Goal: Task Accomplishment & Management: Manage account settings

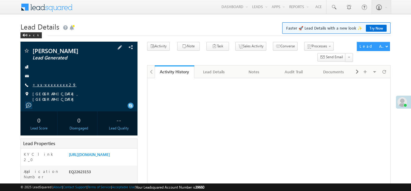
click at [50, 83] on link "+xx-xxxxxxxx29" at bounding box center [55, 84] width 44 height 5
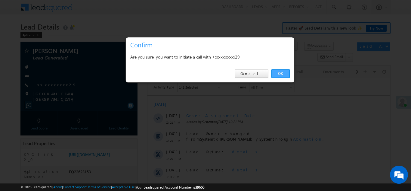
click at [282, 73] on link "OK" at bounding box center [280, 73] width 18 height 8
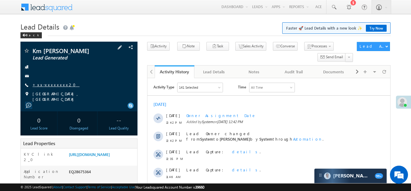
click at [51, 83] on link "+xx-xxxxxxxx20" at bounding box center [56, 84] width 47 height 5
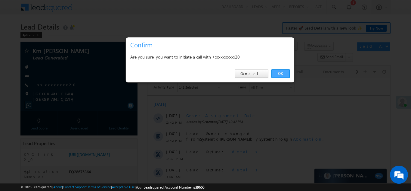
click at [277, 72] on link "OK" at bounding box center [280, 73] width 18 height 8
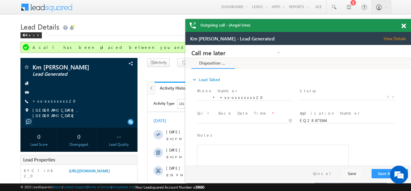
click at [403, 25] on span at bounding box center [403, 25] width 5 height 5
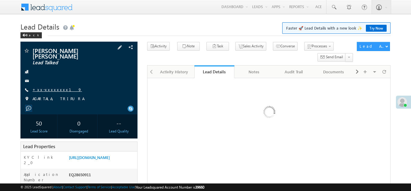
click at [52, 87] on link "+xx-xxxxxxxx19" at bounding box center [57, 89] width 49 height 5
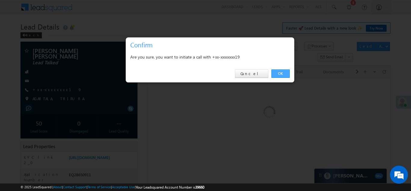
click at [276, 74] on link "OK" at bounding box center [280, 73] width 18 height 8
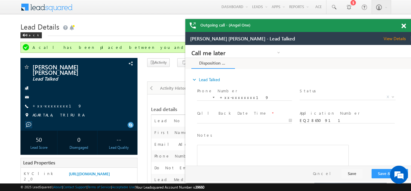
click at [404, 26] on span at bounding box center [403, 25] width 5 height 5
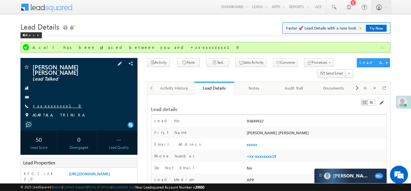
click at [50, 103] on link "+xx-xxxxxxxx19" at bounding box center [57, 105] width 49 height 5
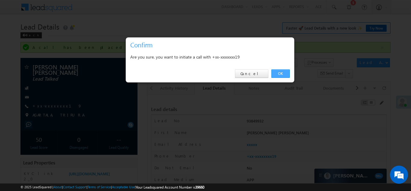
click at [279, 74] on link "OK" at bounding box center [280, 73] width 18 height 8
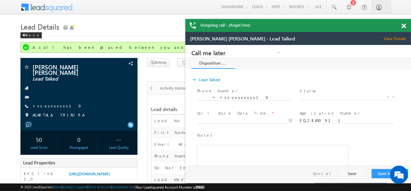
click at [403, 25] on span at bounding box center [403, 25] width 5 height 5
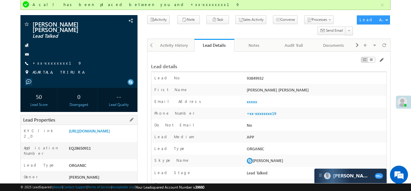
scroll to position [60, 0]
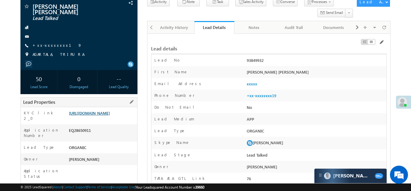
click at [98, 113] on link "https://angelbroking1-pk3em7sa.customui-test.leadsquared.com?leadId=3511320b-23…" at bounding box center [89, 112] width 41 height 5
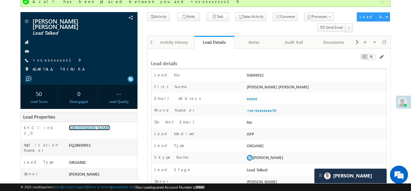
scroll to position [0, 0]
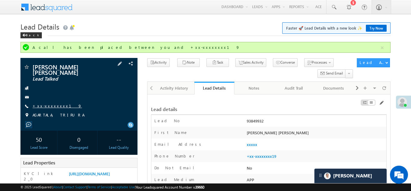
click at [43, 103] on link "+xx-xxxxxxxx19" at bounding box center [57, 105] width 49 height 5
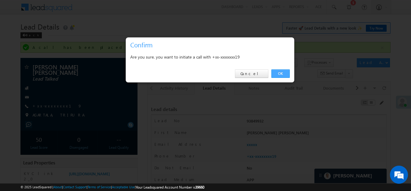
click at [280, 71] on link "OK" at bounding box center [280, 73] width 18 height 8
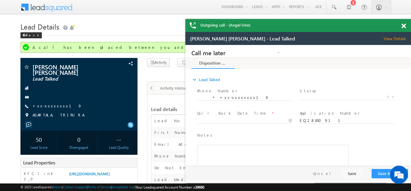
click at [404, 24] on span at bounding box center [403, 25] width 5 height 5
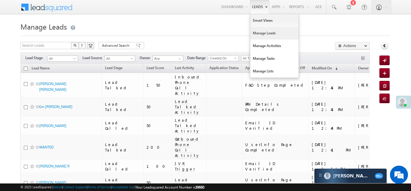
click at [256, 32] on link "Manage Leads" at bounding box center [274, 33] width 48 height 13
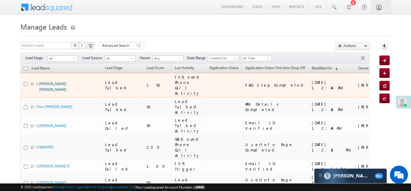
click at [49, 84] on link "[PERSON_NAME] [PERSON_NAME]" at bounding box center [52, 86] width 27 height 10
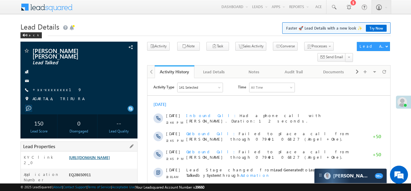
click at [98, 156] on link "https://angelbroking1-pk3em7sa.customui-test.leadsquared.com?leadId=3511320b-23…" at bounding box center [89, 156] width 41 height 5
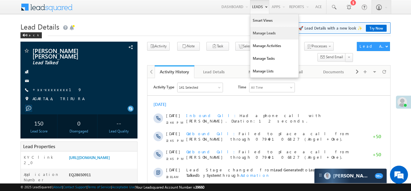
click at [256, 33] on link "Manage Leads" at bounding box center [274, 33] width 48 height 13
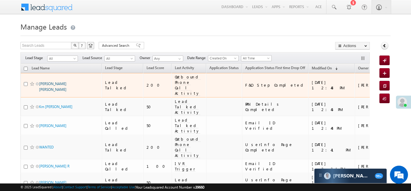
click at [53, 82] on link "Dipan Kumar Roy" at bounding box center [52, 86] width 27 height 10
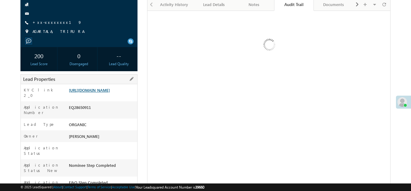
scroll to position [67, 0]
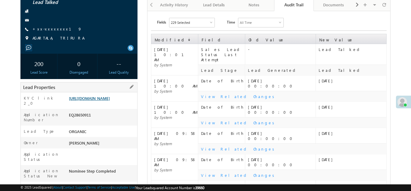
click at [95, 95] on link "https://angelbroking1-pk3em7sa.customui-test.leadsquared.com?leadId=3511320b-23…" at bounding box center [89, 97] width 41 height 5
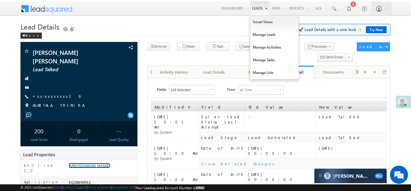
scroll to position [0, 0]
click at [257, 35] on link "Manage Leads" at bounding box center [274, 34] width 48 height 13
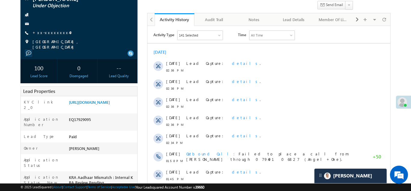
scroll to position [52, 0]
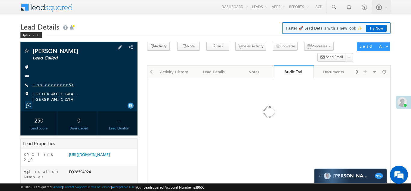
click at [51, 85] on link "+xx-xxxxxxxx59" at bounding box center [54, 84] width 42 height 5
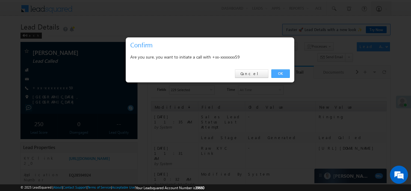
click at [278, 72] on link "OK" at bounding box center [280, 73] width 18 height 8
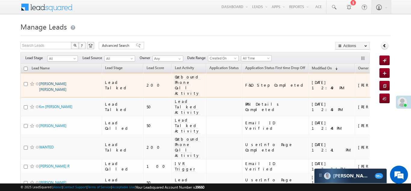
click at [52, 81] on link "[PERSON_NAME] [PERSON_NAME]" at bounding box center [52, 86] width 27 height 10
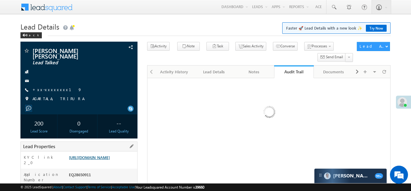
scroll to position [70, 0]
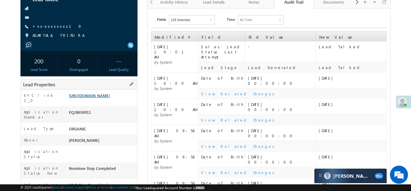
click at [97, 93] on link "[URL][DOMAIN_NAME]" at bounding box center [89, 95] width 41 height 5
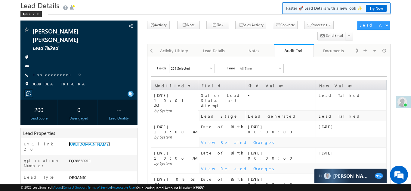
scroll to position [0, 0]
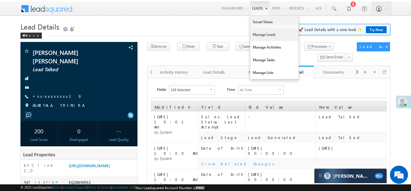
click at [264, 38] on link "Manage Leads" at bounding box center [274, 34] width 48 height 13
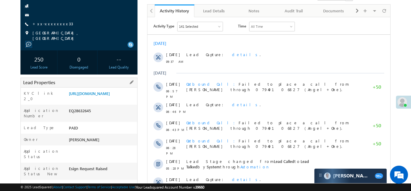
scroll to position [64, 0]
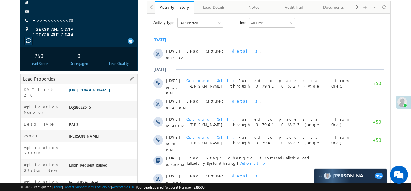
click at [95, 91] on link "https://angelbroking1-pk3em7sa.customui-test.leadsquared.com?leadId=2d70927d-f4…" at bounding box center [89, 89] width 41 height 5
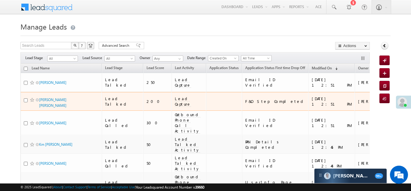
click at [175, 96] on span "Lead Capture" at bounding box center [183, 101] width 16 height 11
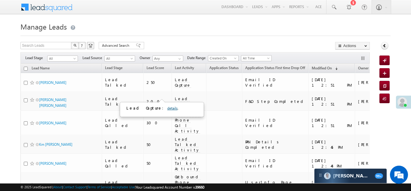
click at [167, 107] on link "details" at bounding box center [172, 108] width 10 height 5
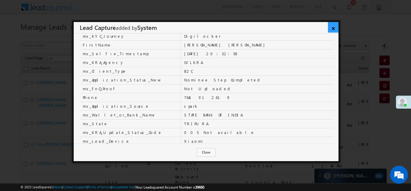
click at [334, 28] on link "×" at bounding box center [333, 27] width 11 height 11
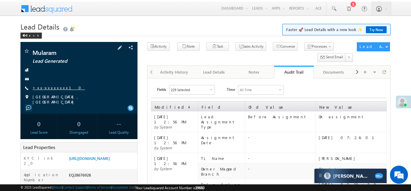
click at [45, 87] on link "+xx-xxxxxxxx10" at bounding box center [59, 87] width 52 height 5
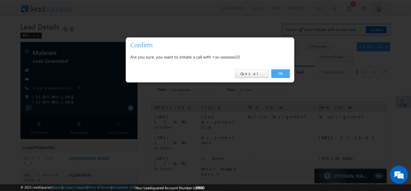
click at [277, 73] on link "OK" at bounding box center [280, 73] width 18 height 8
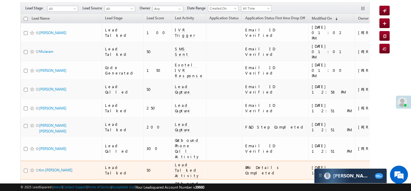
scroll to position [47, 0]
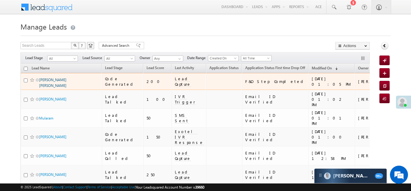
click at [52, 79] on link "Dipan Kumar Roy" at bounding box center [52, 82] width 27 height 10
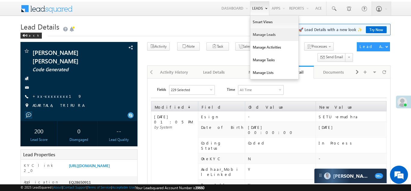
click at [259, 32] on link "Manage Leads" at bounding box center [274, 34] width 48 height 13
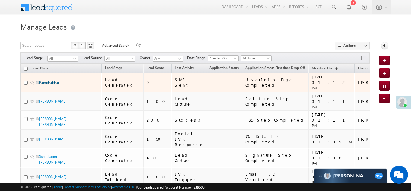
click at [47, 80] on link "Ramdhabhai" at bounding box center [49, 82] width 20 height 5
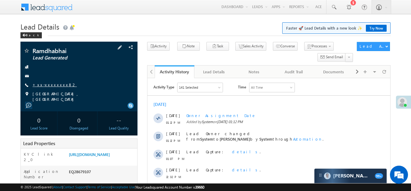
click at [50, 85] on link "+xx-xxxxxxxx82" at bounding box center [55, 84] width 44 height 5
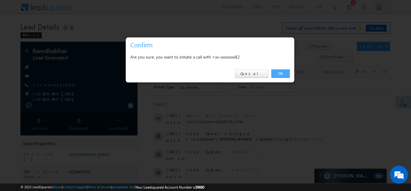
click at [278, 72] on link "OK" at bounding box center [280, 73] width 18 height 8
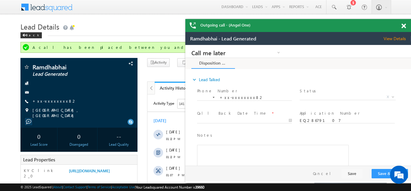
click at [402, 26] on span at bounding box center [403, 25] width 5 height 5
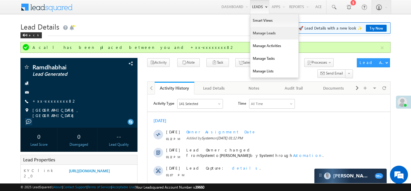
click at [261, 31] on link "Manage Leads" at bounding box center [274, 33] width 48 height 13
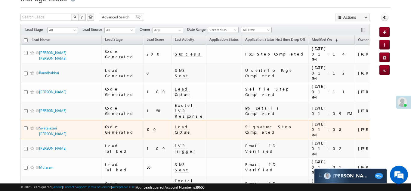
scroll to position [29, 0]
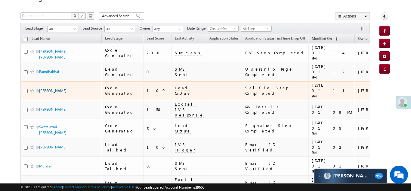
click at [55, 88] on link "[PERSON_NAME]" at bounding box center [52, 90] width 27 height 5
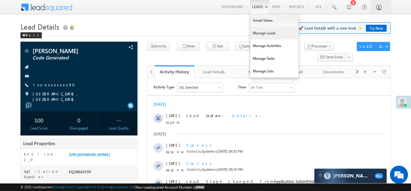
click at [266, 33] on link "Manage Leads" at bounding box center [274, 33] width 48 height 13
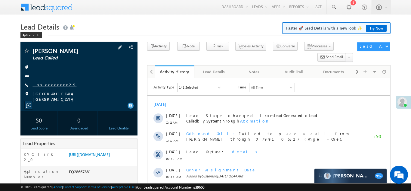
click at [45, 85] on link "+xx-xxxxxxxx29" at bounding box center [55, 84] width 44 height 5
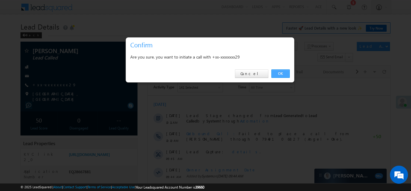
click at [282, 73] on link "OK" at bounding box center [280, 73] width 18 height 8
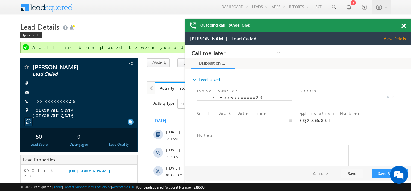
click at [403, 26] on span at bounding box center [403, 25] width 5 height 5
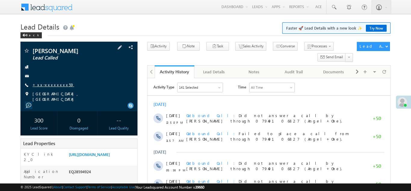
click at [50, 83] on link "+xx-xxxxxxxx59" at bounding box center [54, 84] width 42 height 5
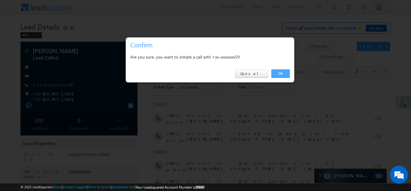
click at [278, 73] on link "OK" at bounding box center [280, 73] width 18 height 8
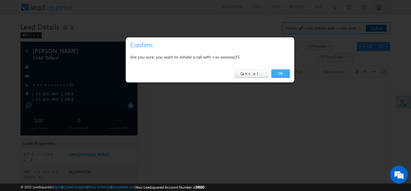
click at [278, 72] on link "OK" at bounding box center [280, 73] width 18 height 8
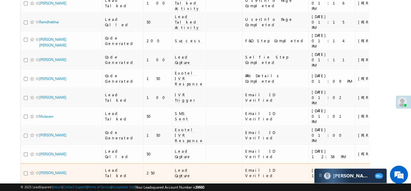
scroll to position [172, 0]
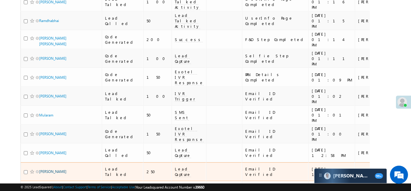
click at [58, 169] on link "[PERSON_NAME]" at bounding box center [52, 171] width 27 height 5
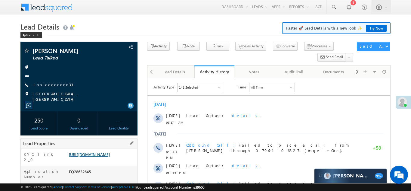
click at [103, 155] on link "[URL][DOMAIN_NAME]" at bounding box center [89, 153] width 41 height 5
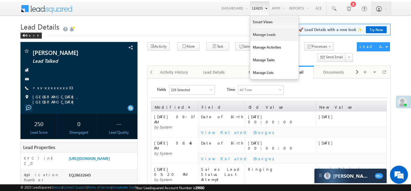
click at [257, 33] on link "Manage Leads" at bounding box center [274, 34] width 48 height 13
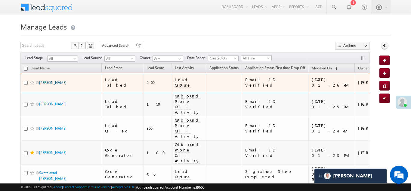
click at [50, 80] on link "Sandhya chauhan" at bounding box center [52, 82] width 27 height 5
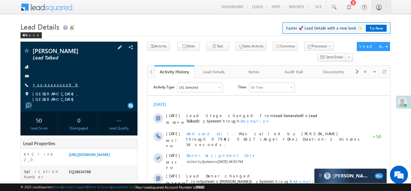
click at [53, 85] on link "+xx-xxxxxxxx09" at bounding box center [56, 84] width 46 height 5
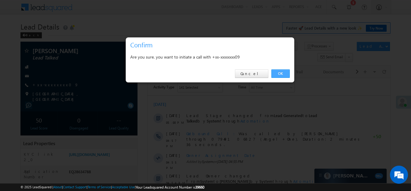
click at [277, 73] on link "OK" at bounding box center [280, 73] width 18 height 8
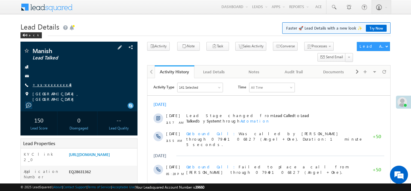
click at [48, 83] on link "+xx-xxxxxxxx43" at bounding box center [52, 84] width 39 height 5
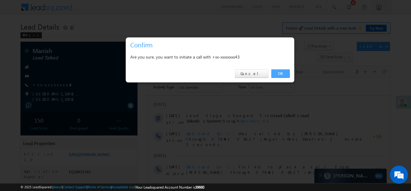
click at [281, 73] on link "OK" at bounding box center [280, 73] width 18 height 8
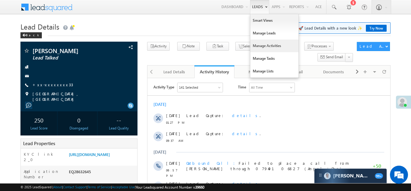
click at [256, 39] on link "Manage Activities" at bounding box center [274, 45] width 48 height 13
click at [255, 32] on link "Manage Leads" at bounding box center [274, 33] width 48 height 13
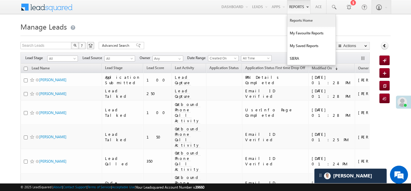
click at [303, 19] on link "Reports Home" at bounding box center [311, 20] width 48 height 13
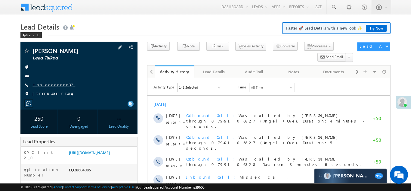
click at [53, 82] on link "+xx-xxxxxxxx32" at bounding box center [54, 84] width 43 height 5
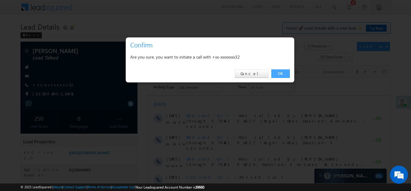
click at [280, 72] on link "OK" at bounding box center [280, 73] width 18 height 8
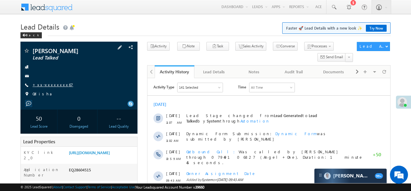
click at [46, 86] on link "+xx-xxxxxxxx67" at bounding box center [53, 84] width 41 height 5
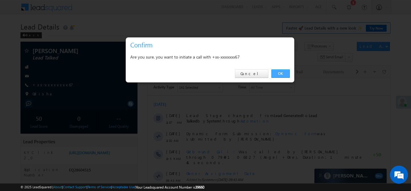
click at [281, 73] on link "OK" at bounding box center [280, 73] width 18 height 8
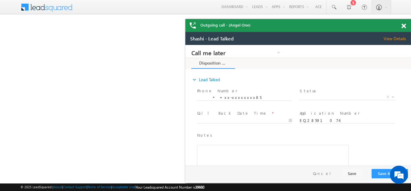
click at [404, 26] on span at bounding box center [403, 25] width 5 height 5
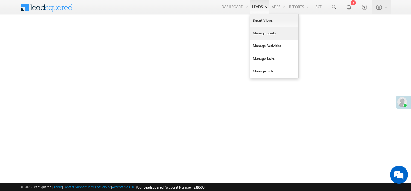
click at [257, 32] on link "Manage Leads" at bounding box center [274, 33] width 48 height 13
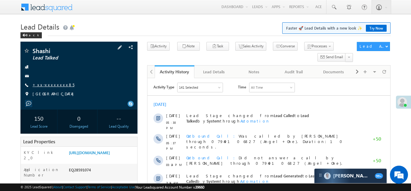
click at [49, 83] on link "+xx-xxxxxxxx85" at bounding box center [54, 84] width 42 height 5
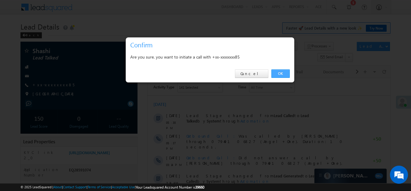
click at [281, 71] on link "OK" at bounding box center [280, 73] width 18 height 8
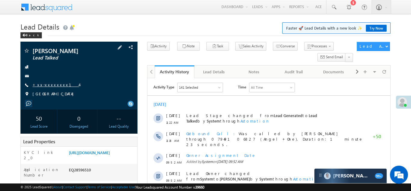
click at [49, 85] on link "+xx-xxxxxxxx14" at bounding box center [56, 84] width 47 height 5
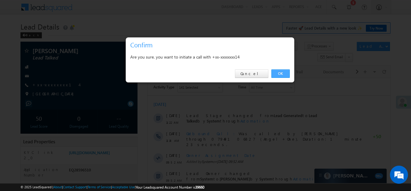
click at [280, 74] on link "OK" at bounding box center [280, 73] width 18 height 8
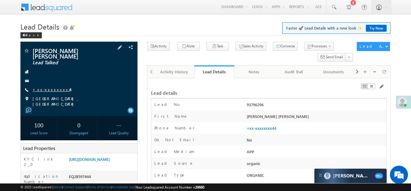
click at [42, 89] on link "+xx-xxxxxxxx44" at bounding box center [52, 89] width 38 height 5
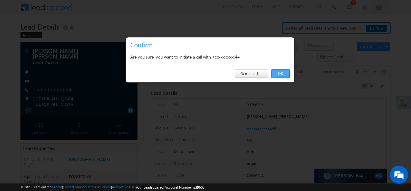
click at [280, 73] on link "OK" at bounding box center [280, 73] width 18 height 8
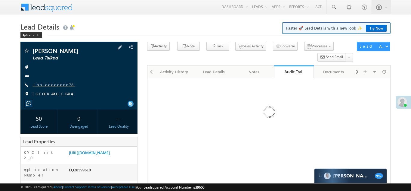
click at [52, 82] on link "+xx-xxxxxxxx78" at bounding box center [54, 84] width 42 height 5
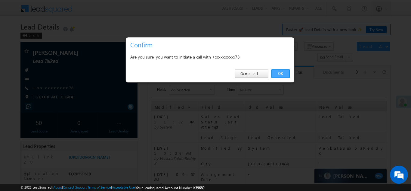
click at [277, 73] on link "OK" at bounding box center [280, 73] width 18 height 8
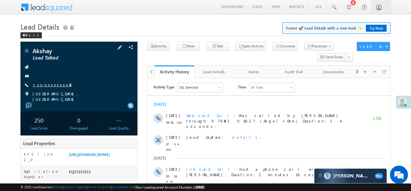
click at [46, 84] on link "+xx-xxxxxxxx46" at bounding box center [52, 84] width 39 height 5
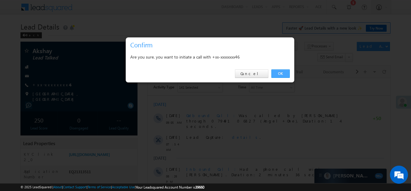
click at [277, 74] on link "OK" at bounding box center [280, 73] width 18 height 8
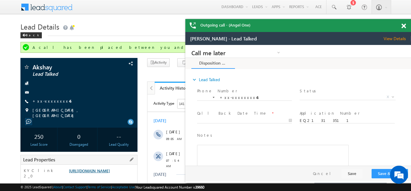
click at [93, 172] on link "https://angelbroking1-pk3em7sa.customui-test.leadsquared.com?leadId=94d15d96-bd…" at bounding box center [89, 170] width 41 height 5
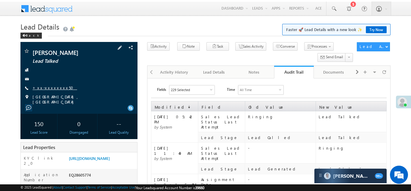
click at [44, 86] on link "+xx-xxxxxxxx50" at bounding box center [55, 87] width 45 height 5
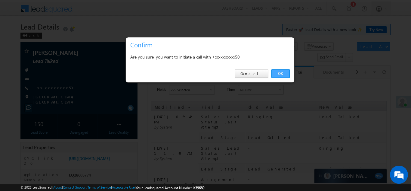
click at [278, 73] on link "OK" at bounding box center [280, 73] width 18 height 8
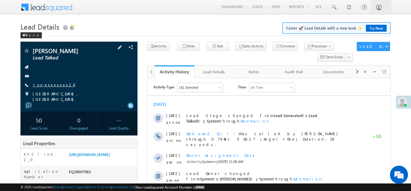
click at [45, 83] on link "+xx-xxxxxxxx26" at bounding box center [54, 84] width 42 height 5
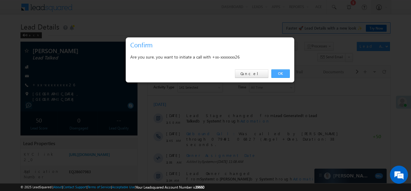
click at [280, 73] on link "OK" at bounding box center [280, 73] width 18 height 8
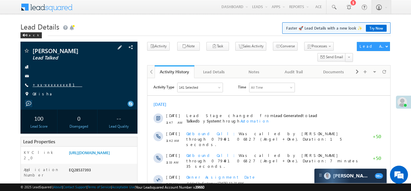
click at [46, 85] on link "+xx-xxxxxxxx81" at bounding box center [58, 84] width 50 height 5
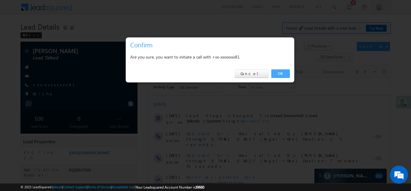
click at [280, 74] on link "OK" at bounding box center [280, 73] width 18 height 8
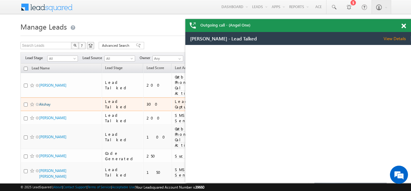
click at [44, 102] on link "Akshay" at bounding box center [44, 104] width 11 height 5
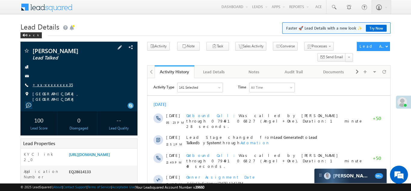
click at [47, 85] on link "+xx-xxxxxxxx35" at bounding box center [53, 84] width 40 height 5
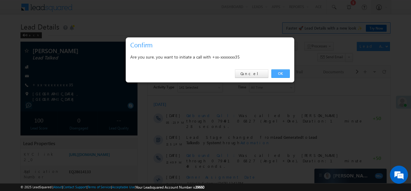
click at [278, 73] on link "OK" at bounding box center [280, 73] width 18 height 8
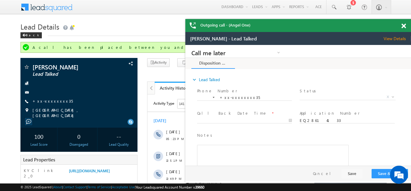
click at [405, 27] on span at bounding box center [403, 25] width 5 height 5
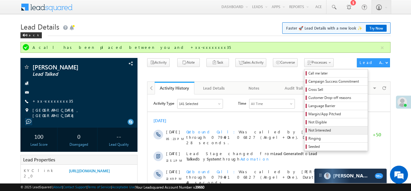
click at [308, 132] on span "Not Interested" at bounding box center [336, 129] width 57 height 5
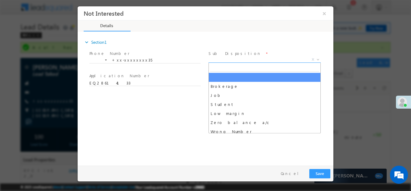
click at [232, 60] on span "X" at bounding box center [265, 59] width 112 height 6
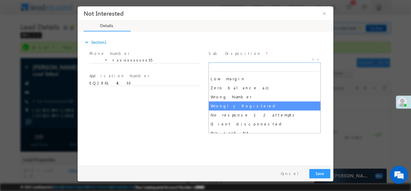
scroll to position [35, 0]
select select "Wrongly Registered"
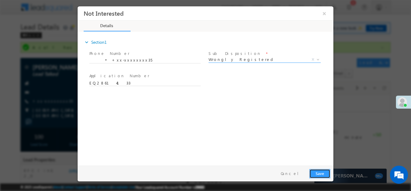
click at [316, 175] on button "Save" at bounding box center [319, 172] width 21 height 9
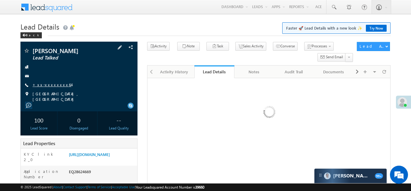
click at [52, 82] on link "+xx-xxxxxxxx64" at bounding box center [52, 84] width 39 height 5
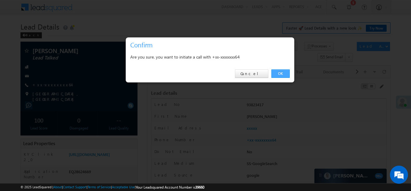
click at [281, 73] on link "OK" at bounding box center [280, 73] width 18 height 8
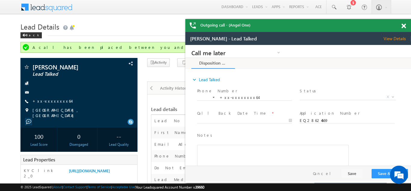
click at [404, 26] on span at bounding box center [403, 25] width 5 height 5
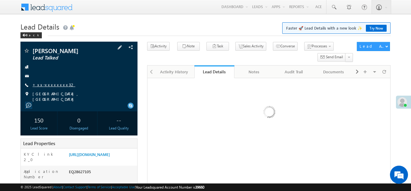
click at [47, 84] on link "+xx-xxxxxxxx32" at bounding box center [54, 84] width 43 height 5
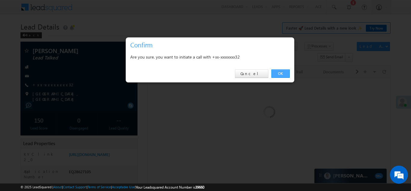
click at [279, 71] on link "OK" at bounding box center [280, 73] width 18 height 8
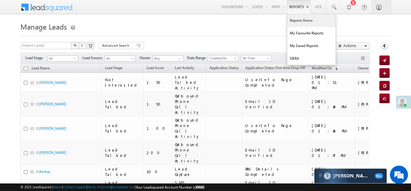
click at [297, 20] on link "Reports Home" at bounding box center [311, 20] width 48 height 13
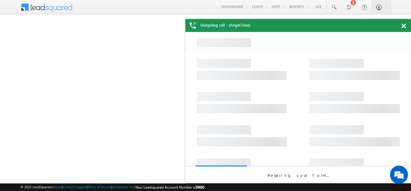
drag, startPoint x: 404, startPoint y: 25, endPoint x: 117, endPoint y: 14, distance: 287.9
click at [404, 25] on span at bounding box center [403, 25] width 5 height 5
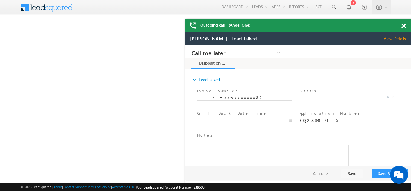
click at [405, 26] on span at bounding box center [403, 25] width 5 height 5
click at [401, 25] on span at bounding box center [403, 25] width 5 height 5
click at [402, 25] on span at bounding box center [403, 25] width 5 height 5
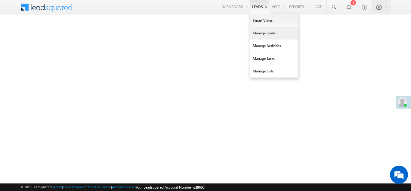
click at [256, 33] on link "Manage Leads" at bounding box center [274, 33] width 48 height 13
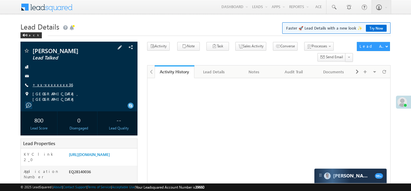
click at [48, 85] on link "+xx-xxxxxxxx36" at bounding box center [53, 84] width 40 height 5
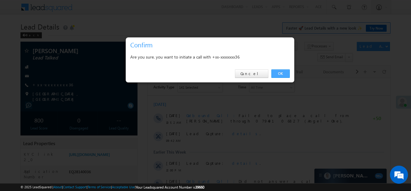
click at [282, 74] on link "OK" at bounding box center [280, 73] width 18 height 8
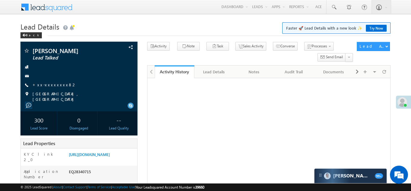
click at [48, 85] on link "+xx-xxxxxxxx82" at bounding box center [55, 84] width 44 height 5
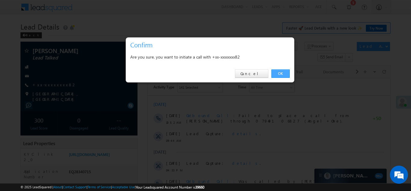
click at [278, 71] on link "OK" at bounding box center [280, 73] width 18 height 8
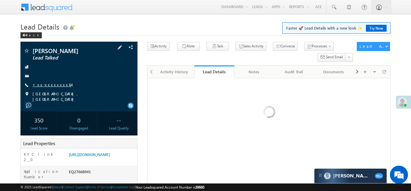
click at [43, 85] on link "+xx-xxxxxxxx64" at bounding box center [52, 84] width 39 height 5
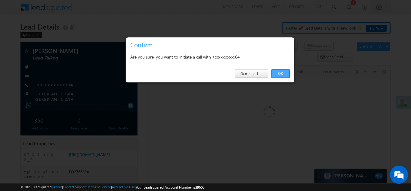
click at [277, 73] on link "OK" at bounding box center [280, 73] width 18 height 8
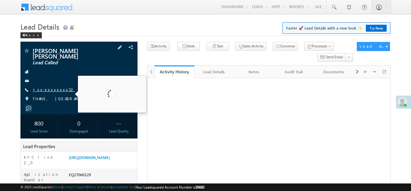
click at [48, 87] on link "+xx-xxxxxxxx52" at bounding box center [54, 89] width 42 height 5
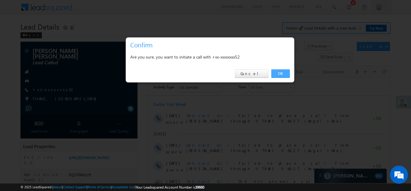
click at [280, 73] on link "OK" at bounding box center [280, 73] width 18 height 8
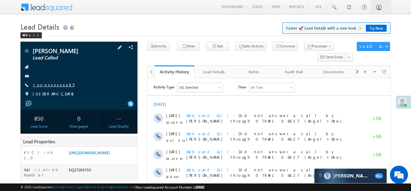
click at [52, 83] on link "+xx-xxxxxxxx85" at bounding box center [54, 84] width 42 height 5
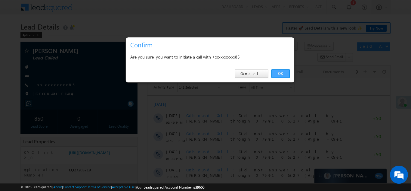
click at [280, 73] on link "OK" at bounding box center [280, 73] width 18 height 8
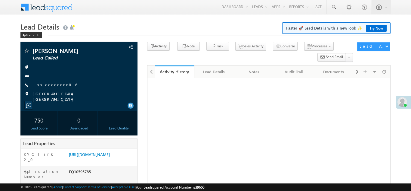
click at [49, 86] on link "+xx-xxxxxxxx06" at bounding box center [55, 84] width 45 height 5
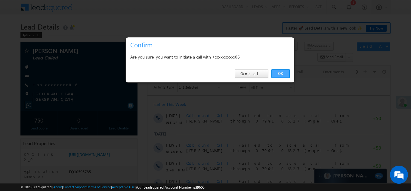
click at [278, 73] on link "OK" at bounding box center [280, 73] width 18 height 8
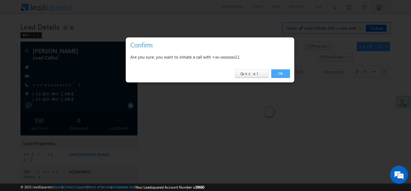
click at [279, 73] on link "OK" at bounding box center [280, 73] width 18 height 8
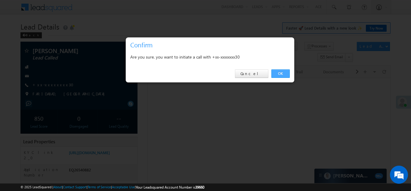
click at [279, 73] on link "OK" at bounding box center [280, 73] width 18 height 8
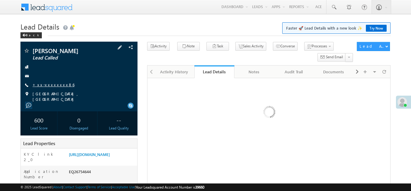
click at [48, 84] on link "+xx-xxxxxxxx86" at bounding box center [54, 84] width 42 height 5
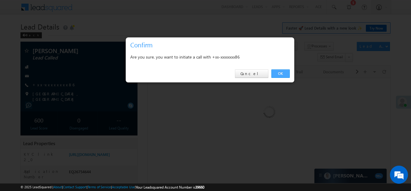
click at [280, 74] on link "OK" at bounding box center [280, 73] width 18 height 8
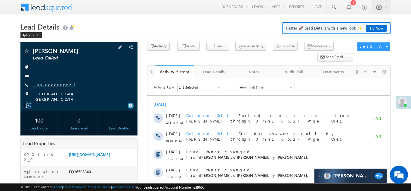
click at [46, 86] on link "+xx-xxxxxxxx23" at bounding box center [54, 84] width 43 height 5
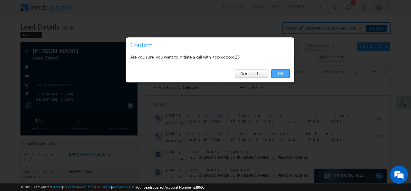
click at [280, 74] on link "OK" at bounding box center [280, 73] width 18 height 8
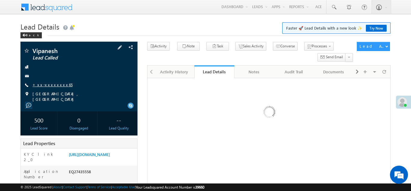
click at [42, 86] on link "+xx-xxxxxxxx65" at bounding box center [53, 84] width 40 height 5
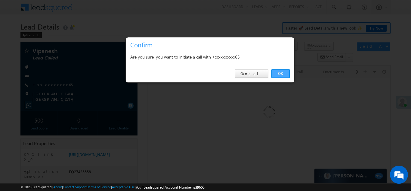
click at [277, 72] on link "OK" at bounding box center [280, 73] width 18 height 8
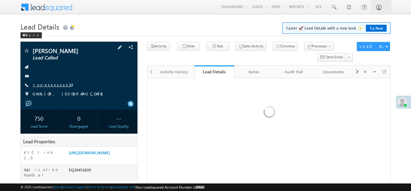
click at [48, 85] on link "+xx-xxxxxxxx34" at bounding box center [52, 84] width 39 height 5
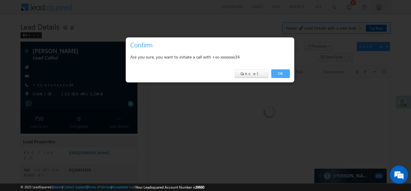
click at [280, 70] on link "OK" at bounding box center [280, 73] width 18 height 8
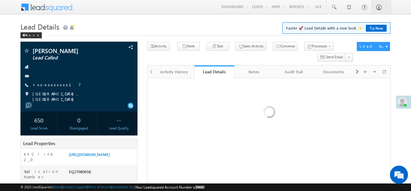
click at [46, 84] on link "+xx-xxxxxxxx17" at bounding box center [57, 84] width 48 height 5
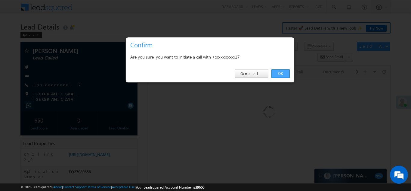
click at [280, 73] on link "OK" at bounding box center [280, 73] width 18 height 8
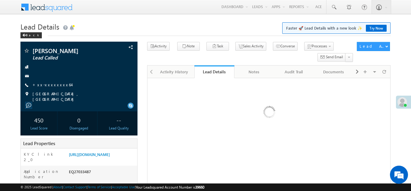
click at [49, 81] on div "[PERSON_NAME] Lead Called +xx-xxxxxxxx64" at bounding box center [78, 75] width 111 height 54
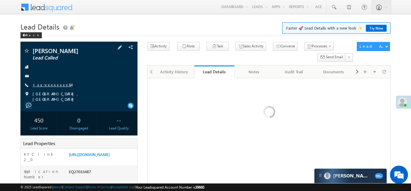
click at [51, 85] on link "+xx-xxxxxxxx64" at bounding box center [52, 84] width 39 height 5
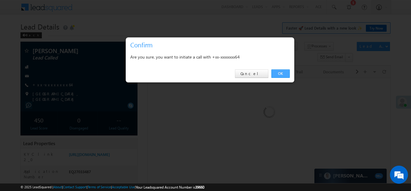
click at [277, 73] on link "OK" at bounding box center [280, 73] width 18 height 8
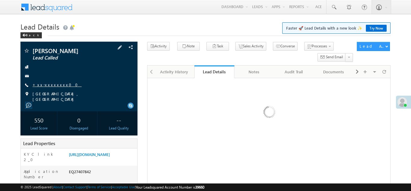
click at [47, 84] on link "+xx-xxxxxxxx00" at bounding box center [57, 84] width 49 height 5
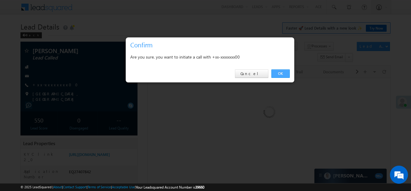
click at [281, 73] on link "OK" at bounding box center [280, 73] width 18 height 8
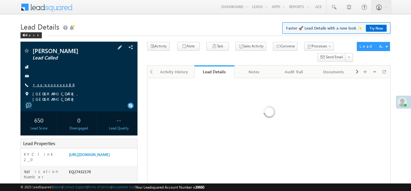
click at [48, 83] on link "+xx-xxxxxxxx86" at bounding box center [54, 84] width 42 height 5
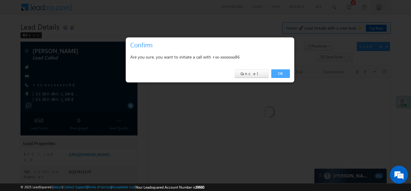
click at [280, 72] on link "OK" at bounding box center [280, 73] width 18 height 8
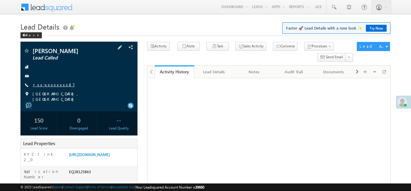
click at [48, 85] on link "+xx-xxxxxxxx87" at bounding box center [54, 84] width 42 height 5
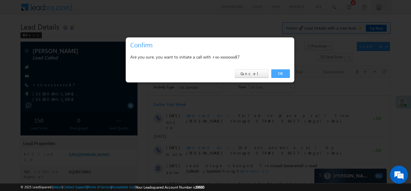
click at [278, 73] on link "OK" at bounding box center [280, 73] width 18 height 8
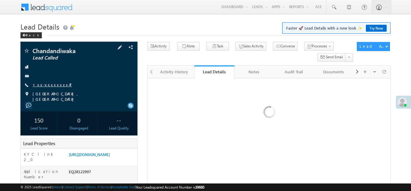
click at [44, 85] on link "+xx-xxxxxxxx47" at bounding box center [52, 84] width 39 height 5
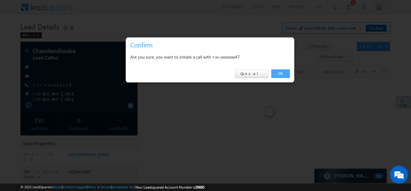
click at [276, 72] on link "OK" at bounding box center [280, 73] width 18 height 8
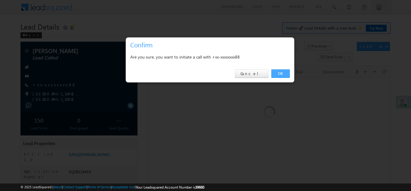
click at [275, 74] on link "OK" at bounding box center [280, 73] width 18 height 8
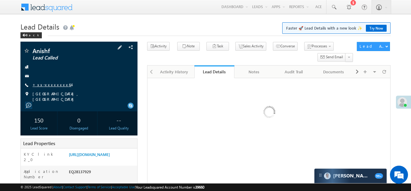
click at [52, 84] on link "+xx-xxxxxxxx64" at bounding box center [52, 84] width 39 height 5
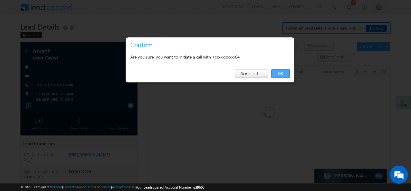
click at [277, 73] on link "OK" at bounding box center [280, 73] width 18 height 8
click at [276, 71] on link "OK" at bounding box center [280, 73] width 18 height 8
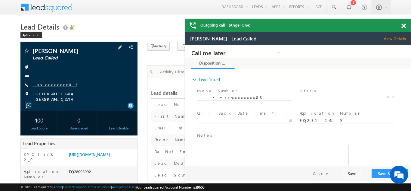
click at [49, 84] on link "+xx-xxxxxxxx03" at bounding box center [55, 84] width 45 height 5
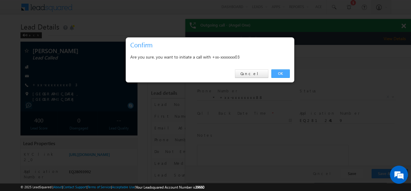
click at [276, 73] on link "OK" at bounding box center [280, 73] width 18 height 8
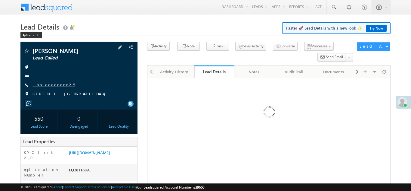
click at [46, 84] on link "+xx-xxxxxxxx25" at bounding box center [54, 84] width 42 height 5
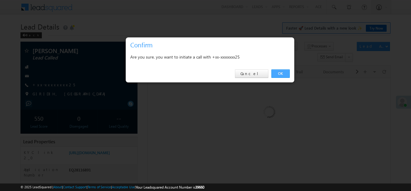
click at [282, 74] on link "OK" at bounding box center [280, 73] width 18 height 8
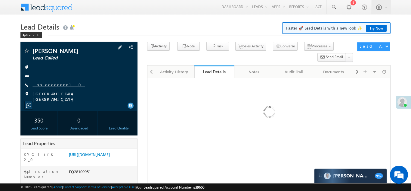
click at [49, 84] on link "+xx-xxxxxxxx10" at bounding box center [59, 84] width 52 height 5
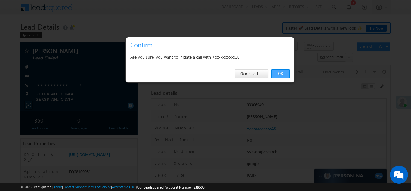
click at [281, 73] on link "OK" at bounding box center [280, 73] width 18 height 8
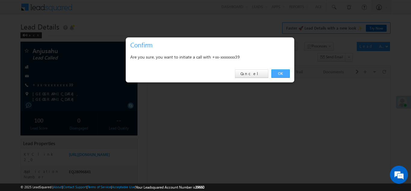
click at [281, 72] on link "OK" at bounding box center [280, 73] width 18 height 8
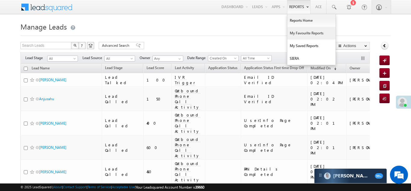
click at [299, 35] on link "My Favourite Reports" at bounding box center [311, 33] width 48 height 13
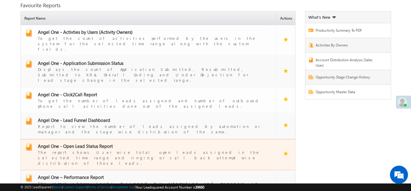
click at [72, 143] on span "Angel One - Open Lead Status Report" at bounding box center [75, 146] width 75 height 6
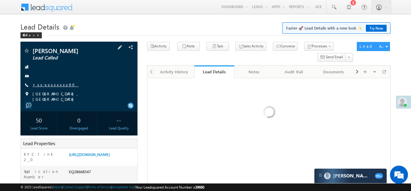
click at [46, 85] on link "+xx-xxxxxxxx90" at bounding box center [56, 84] width 46 height 5
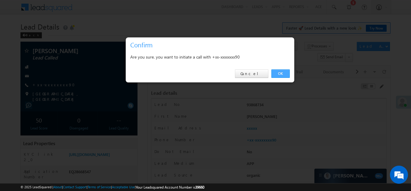
click at [279, 72] on link "OK" at bounding box center [280, 73] width 18 height 8
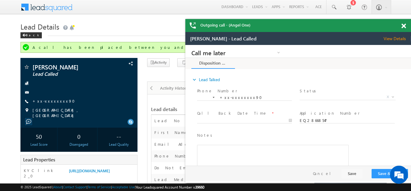
click at [405, 25] on span at bounding box center [403, 25] width 5 height 5
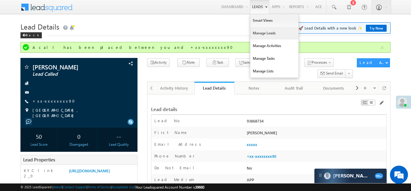
click at [258, 32] on link "Manage Leads" at bounding box center [274, 33] width 48 height 13
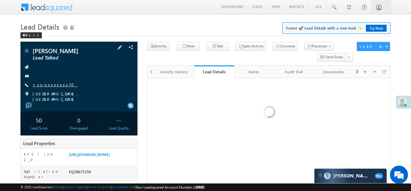
click at [51, 82] on link "+xx-xxxxxxxx70" at bounding box center [55, 84] width 45 height 5
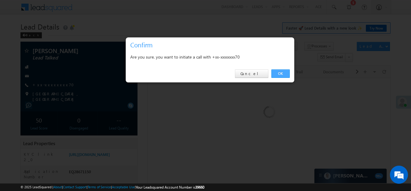
click at [277, 72] on link "OK" at bounding box center [280, 73] width 18 height 8
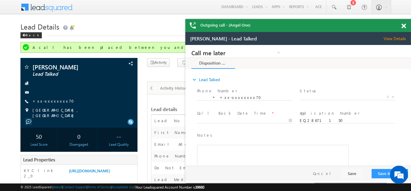
click at [402, 26] on span at bounding box center [403, 25] width 5 height 5
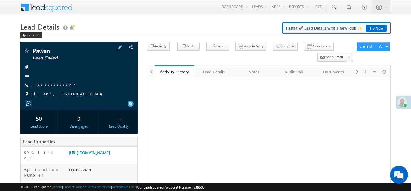
click at [47, 82] on link "+xx-xxxxxxxx23" at bounding box center [54, 84] width 43 height 5
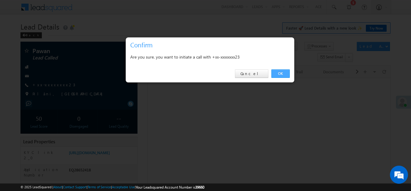
click at [280, 72] on link "OK" at bounding box center [280, 73] width 18 height 8
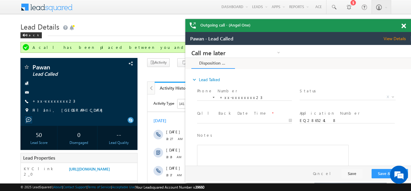
click at [403, 25] on span at bounding box center [403, 25] width 5 height 5
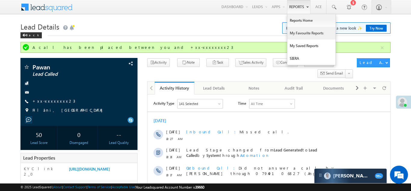
click at [301, 33] on link "My Favourite Reports" at bounding box center [311, 33] width 48 height 13
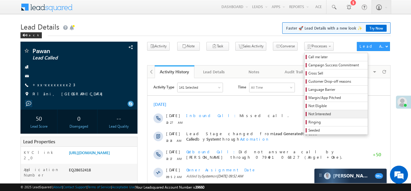
click at [308, 110] on link "Not Interested" at bounding box center [336, 114] width 63 height 8
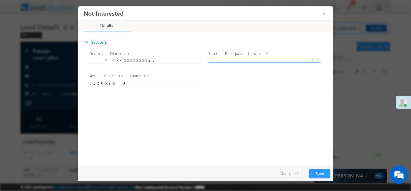
click at [236, 60] on span "X" at bounding box center [265, 59] width 112 height 6
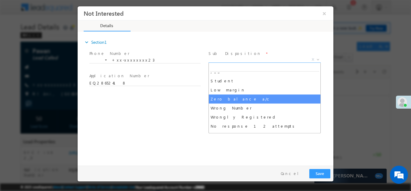
scroll to position [33, 0]
select select "Wrong Number"
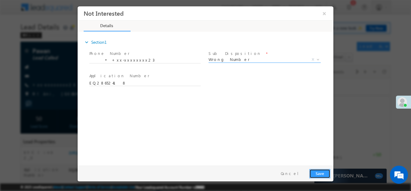
click at [319, 174] on button "Save" at bounding box center [319, 172] width 21 height 9
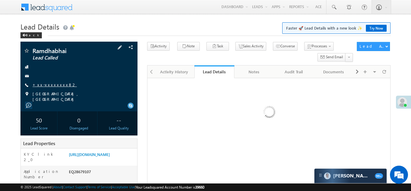
click at [47, 85] on link "+xx-xxxxxxxx82" at bounding box center [55, 84] width 44 height 5
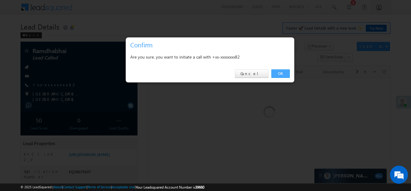
click at [280, 73] on link "OK" at bounding box center [280, 73] width 18 height 8
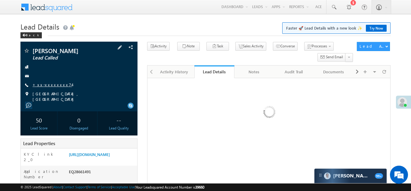
click at [47, 84] on link "+xx-xxxxxxxx74" at bounding box center [52, 84] width 39 height 5
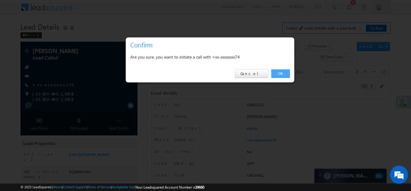
click at [280, 73] on link "OK" at bounding box center [280, 73] width 18 height 8
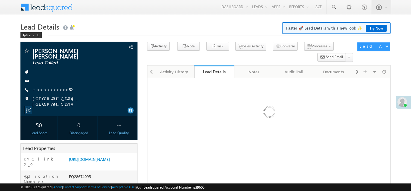
click at [49, 89] on link "+xx-xxxxxxxx52" at bounding box center [54, 89] width 42 height 5
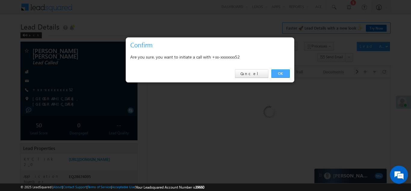
click at [280, 71] on link "OK" at bounding box center [280, 73] width 18 height 8
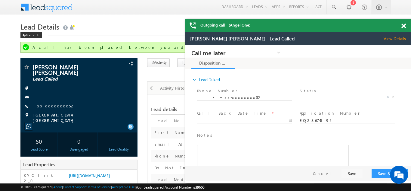
click at [402, 26] on span at bounding box center [403, 25] width 5 height 5
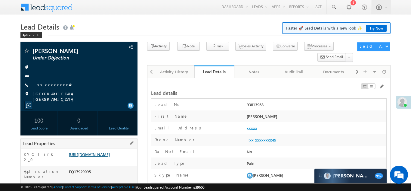
click at [105, 156] on link "[URL][DOMAIN_NAME]" at bounding box center [89, 153] width 41 height 5
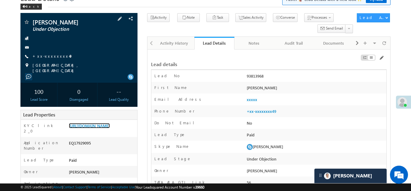
scroll to position [45, 0]
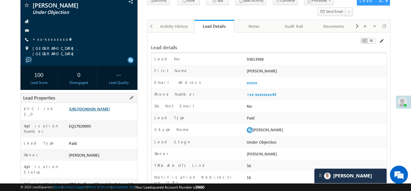
click at [98, 109] on link "[URL][DOMAIN_NAME]" at bounding box center [89, 108] width 41 height 5
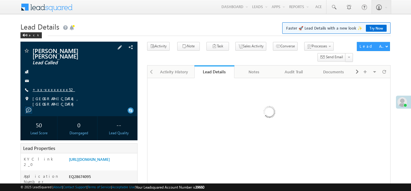
click at [41, 90] on link "+xx-xxxxxxxx52" at bounding box center [54, 89] width 42 height 5
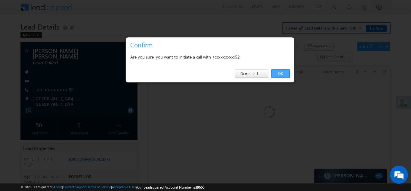
click at [277, 73] on link "OK" at bounding box center [280, 73] width 18 height 8
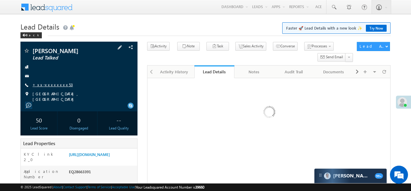
click at [48, 85] on link "+xx-xxxxxxxx53" at bounding box center [53, 84] width 40 height 5
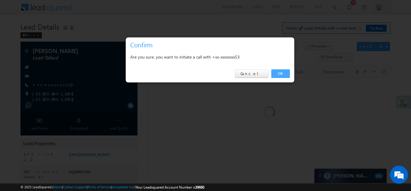
click at [280, 72] on link "OK" at bounding box center [280, 73] width 18 height 8
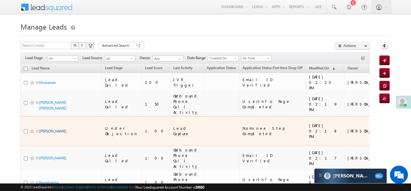
click at [46, 129] on link "[PERSON_NAME]" at bounding box center [52, 131] width 27 height 5
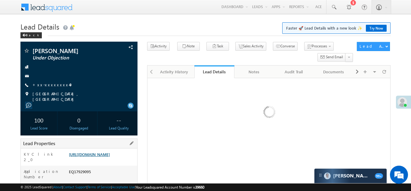
click at [100, 156] on link "https://angelbroking1-pk3em7sa.customui-test.leadsquared.com?leadId=fe3eb83c-a2…" at bounding box center [89, 153] width 41 height 5
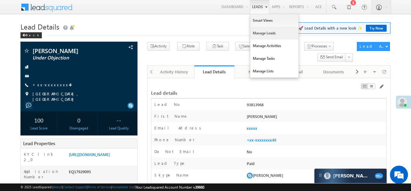
click at [264, 35] on link "Manage Leads" at bounding box center [274, 33] width 48 height 13
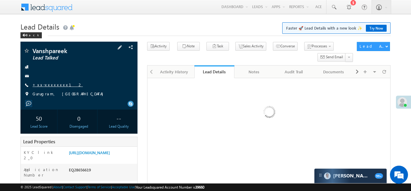
click at [48, 85] on link "+xx-xxxxxxxx12" at bounding box center [58, 84] width 50 height 5
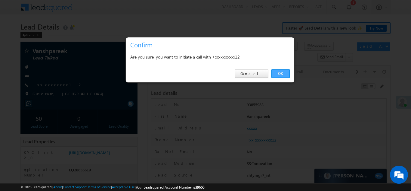
click at [281, 71] on link "OK" at bounding box center [280, 73] width 18 height 8
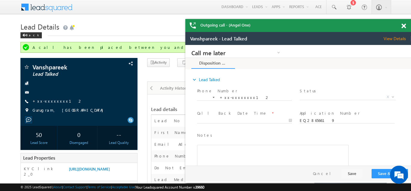
click at [403, 26] on span at bounding box center [403, 25] width 5 height 5
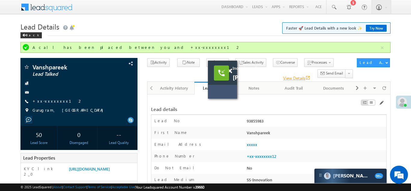
click at [301, 77] on link "View Details open_in_new" at bounding box center [296, 78] width 27 height 6
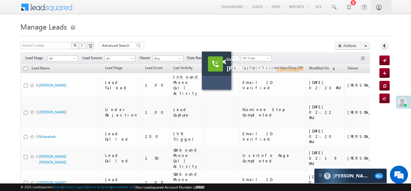
click at [296, 67] on link "View Details open_in_new" at bounding box center [290, 69] width 27 height 6
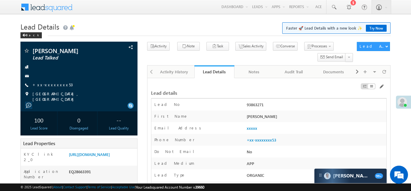
click at [51, 84] on link "+xx-xxxxxxxx53" at bounding box center [53, 84] width 40 height 5
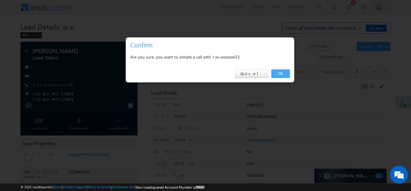
click at [280, 73] on link "OK" at bounding box center [280, 73] width 18 height 8
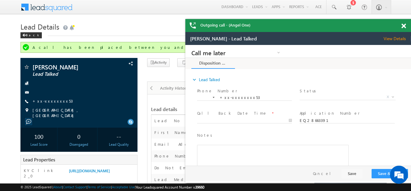
click at [403, 26] on span at bounding box center [403, 25] width 5 height 5
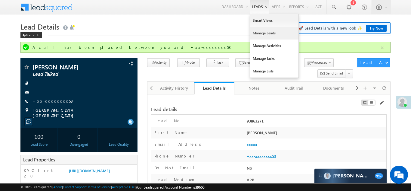
click at [260, 35] on link "Manage Leads" at bounding box center [274, 33] width 48 height 13
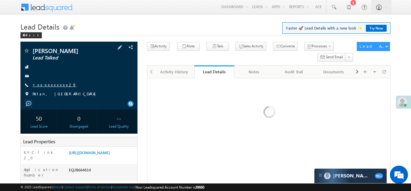
click at [45, 86] on link "+xx-xxxxxxxx29" at bounding box center [55, 84] width 44 height 5
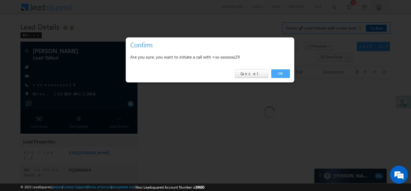
click at [277, 72] on link "OK" at bounding box center [280, 73] width 18 height 8
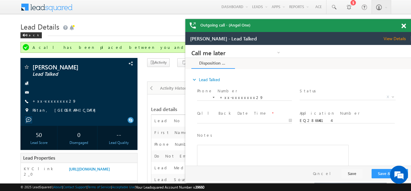
click at [403, 25] on span at bounding box center [403, 25] width 5 height 5
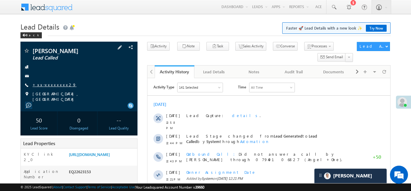
click at [47, 84] on link "+xx-xxxxxxxx29" at bounding box center [55, 84] width 44 height 5
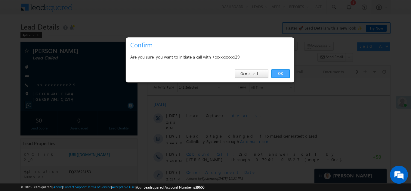
click at [278, 74] on link "OK" at bounding box center [280, 73] width 18 height 8
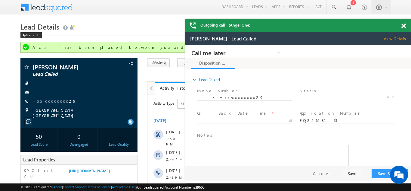
click at [403, 26] on span at bounding box center [403, 25] width 5 height 5
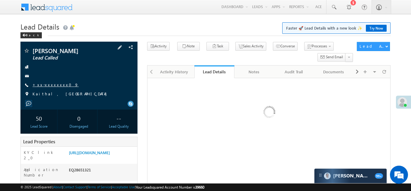
click at [49, 84] on link "+xx-xxxxxxxx09" at bounding box center [56, 84] width 46 height 5
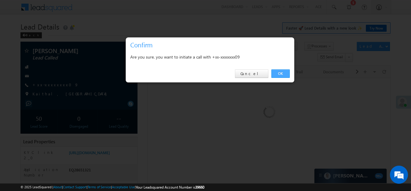
click at [281, 73] on link "OK" at bounding box center [280, 73] width 18 height 8
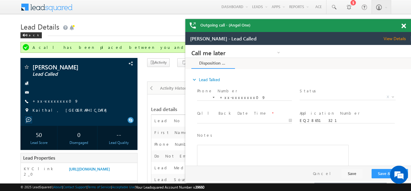
click at [403, 26] on span at bounding box center [403, 25] width 5 height 5
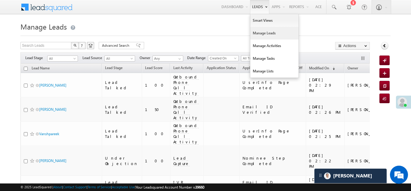
click at [262, 35] on link "Manage Leads" at bounding box center [274, 33] width 48 height 13
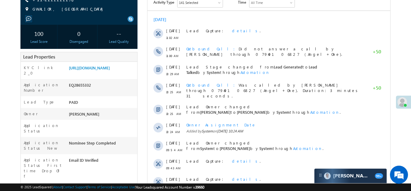
scroll to position [85, 0]
click at [98, 70] on link "[URL][DOMAIN_NAME]" at bounding box center [89, 67] width 41 height 5
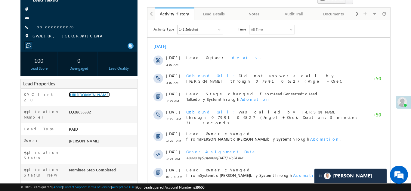
scroll to position [0, 0]
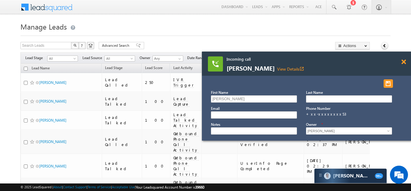
click at [404, 61] on span at bounding box center [403, 61] width 5 height 5
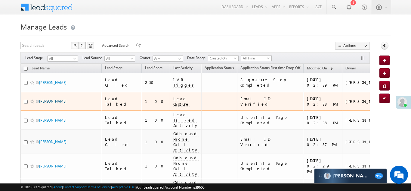
click at [54, 99] on link "Kuldee Chaurasiya" at bounding box center [52, 101] width 27 height 5
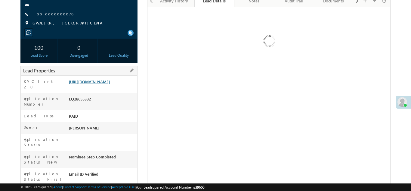
scroll to position [72, 0]
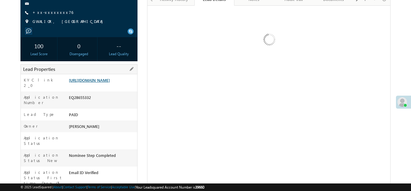
click at [97, 81] on link "[URL][DOMAIN_NAME]" at bounding box center [89, 79] width 41 height 5
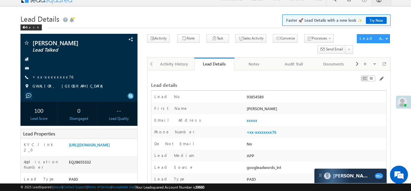
scroll to position [0, 0]
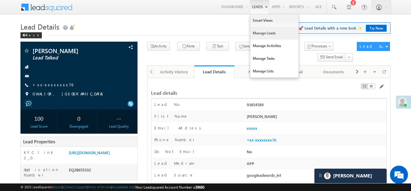
click at [258, 32] on link "Manage Leads" at bounding box center [274, 33] width 48 height 13
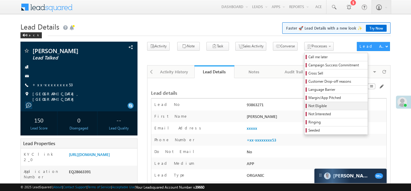
click at [308, 106] on span "Not Eligible" at bounding box center [336, 105] width 57 height 5
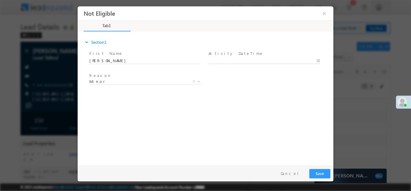
type input "[DATE] 2:42 PM"
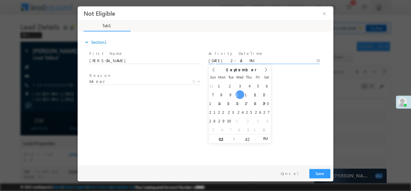
click at [228, 61] on body "Not Eligible ×" at bounding box center [206, 84] width 256 height 156
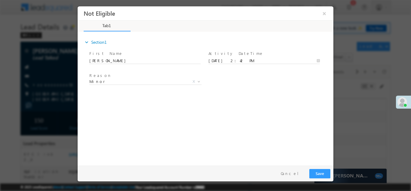
click at [284, 105] on div "expand_more Section1 First Name *" at bounding box center [207, 97] width 253 height 130
click at [317, 171] on button "Save" at bounding box center [319, 172] width 21 height 9
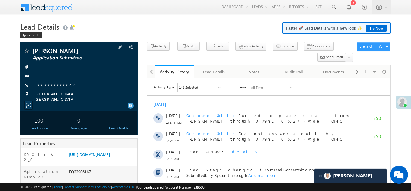
click link "+xx-xxxxxxxx22"
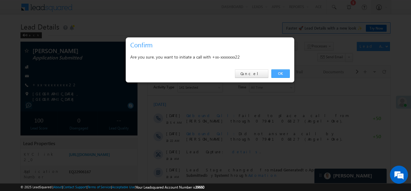
click link "OK"
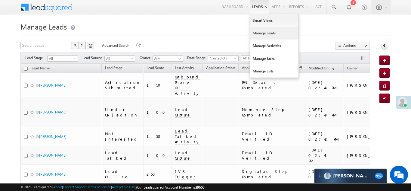
click at [254, 33] on link "Manage Leads" at bounding box center [274, 33] width 48 height 13
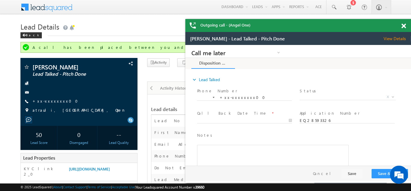
click at [405, 24] on span at bounding box center [403, 25] width 5 height 5
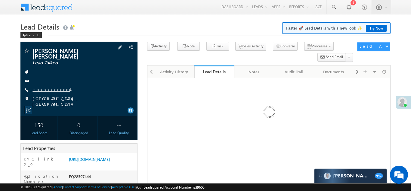
click at [48, 90] on link "+xx-xxxxxxxx44" at bounding box center [52, 89] width 38 height 5
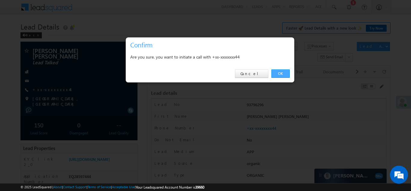
click at [282, 72] on link "OK" at bounding box center [280, 73] width 18 height 8
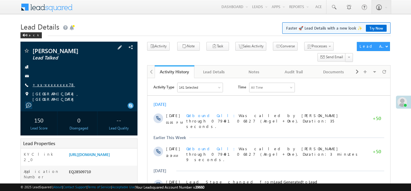
click at [48, 86] on link "+xx-xxxxxxxx78" at bounding box center [54, 84] width 42 height 5
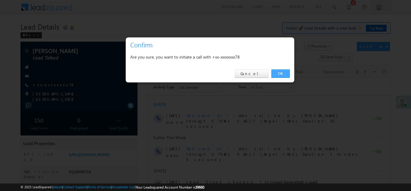
click at [277, 73] on link "OK" at bounding box center [280, 73] width 18 height 8
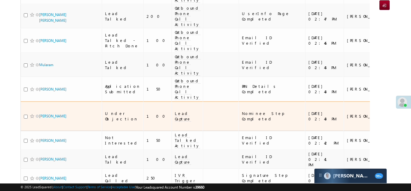
scroll to position [99, 0]
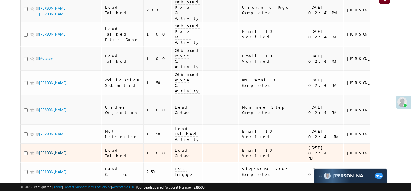
click at [56, 150] on link "[PERSON_NAME]" at bounding box center [52, 152] width 27 height 5
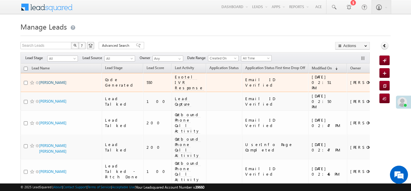
click at [48, 80] on link "[PERSON_NAME]" at bounding box center [52, 82] width 27 height 5
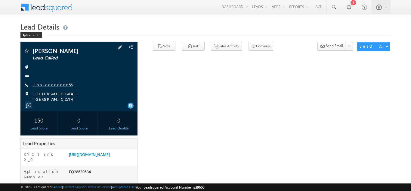
click at [49, 84] on link "+xx-xxxxxxxx55" at bounding box center [53, 84] width 40 height 5
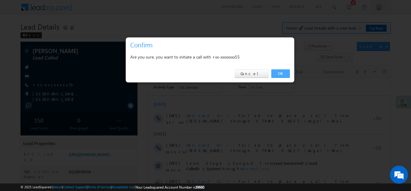
click at [276, 71] on link "OK" at bounding box center [280, 73] width 18 height 8
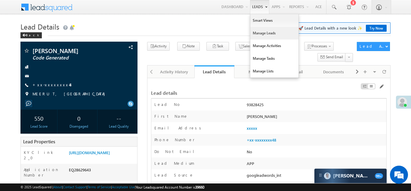
click at [261, 31] on link "Manage Leads" at bounding box center [274, 33] width 48 height 13
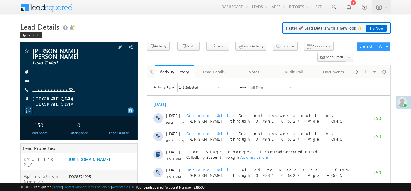
click at [46, 89] on link "+xx-xxxxxxxx52" at bounding box center [54, 89] width 42 height 5
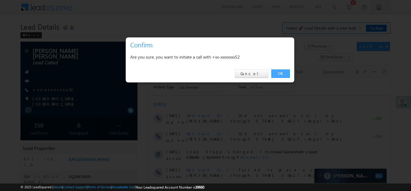
click at [283, 74] on link "OK" at bounding box center [280, 73] width 18 height 8
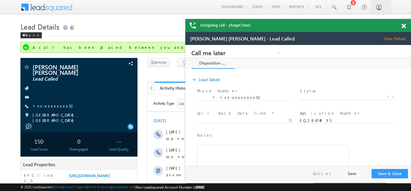
click at [402, 26] on span at bounding box center [403, 25] width 5 height 5
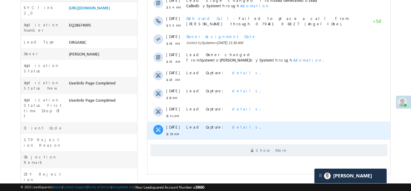
scroll to position [173, 0]
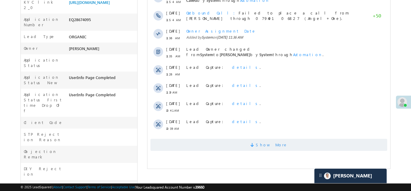
click at [252, 146] on span "Show More" at bounding box center [268, 144] width 237 height 12
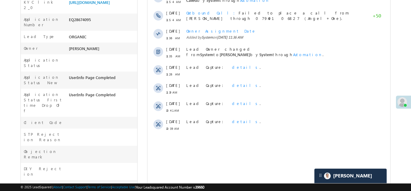
scroll to position [0, 0]
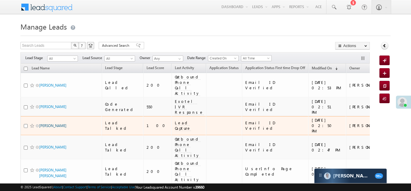
click at [45, 123] on link "Kuldee Chaurasiya" at bounding box center [52, 125] width 27 height 5
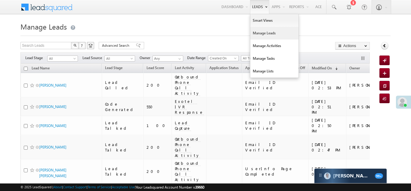
click at [260, 34] on link "Manage Leads" at bounding box center [274, 33] width 48 height 13
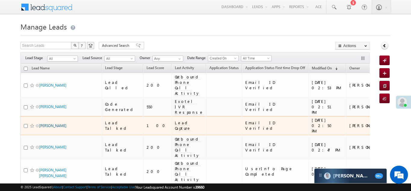
click at [56, 123] on link "[PERSON_NAME]" at bounding box center [52, 125] width 27 height 5
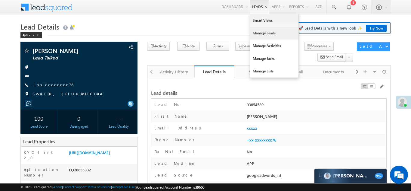
click at [263, 34] on link "Manage Leads" at bounding box center [274, 33] width 48 height 13
